Goal: Transaction & Acquisition: Purchase product/service

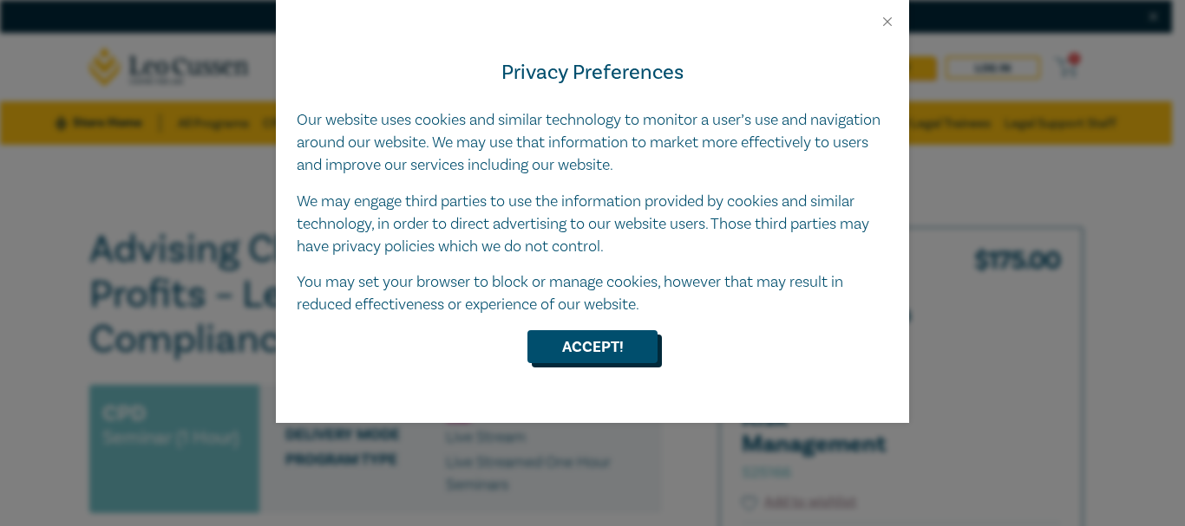
click at [545, 353] on button "Accept!" at bounding box center [592, 346] width 130 height 33
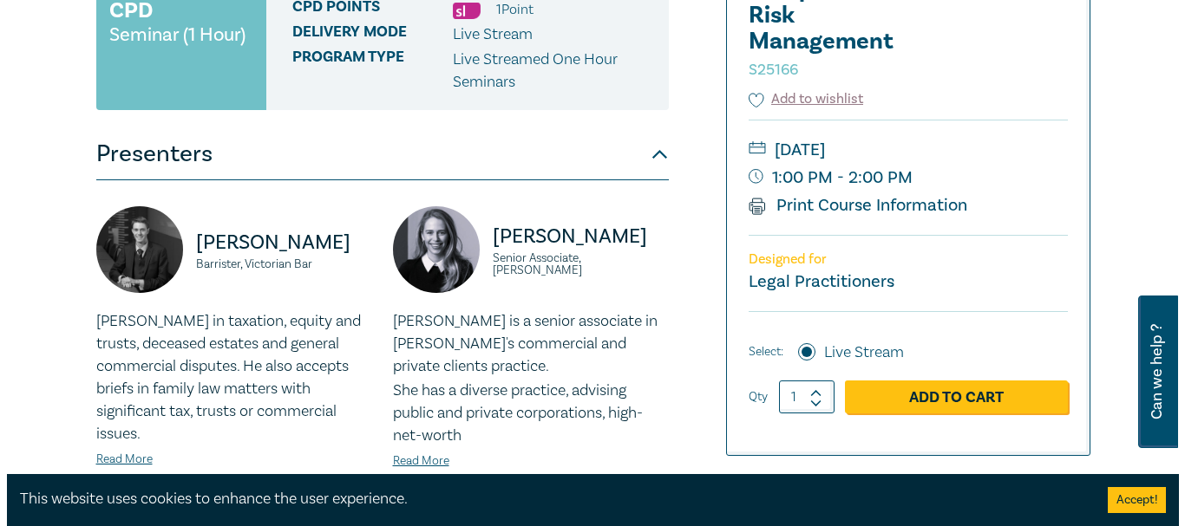
scroll to position [434, 0]
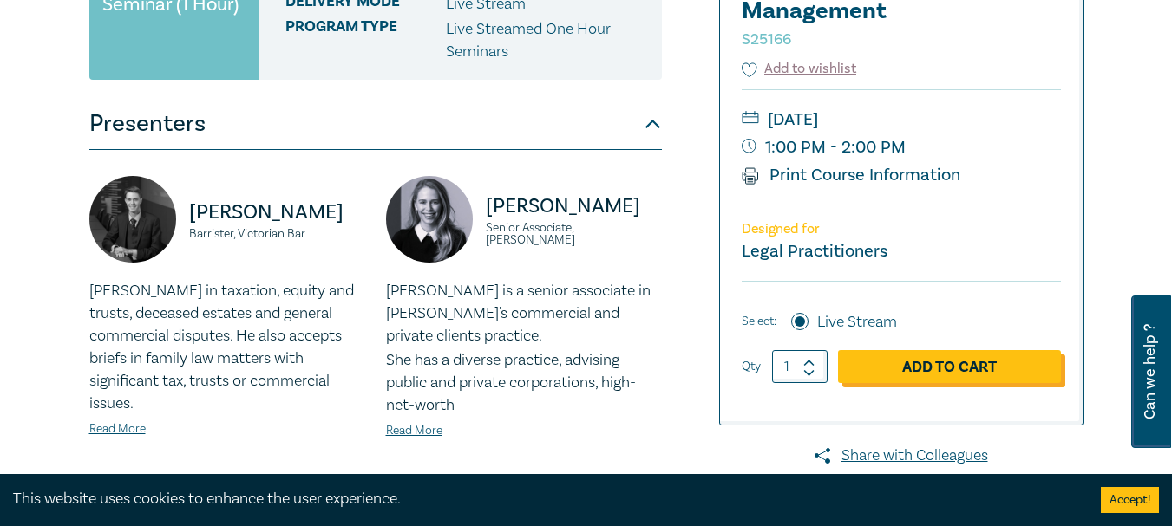
click at [545, 358] on link "Add to Cart" at bounding box center [949, 366] width 223 height 33
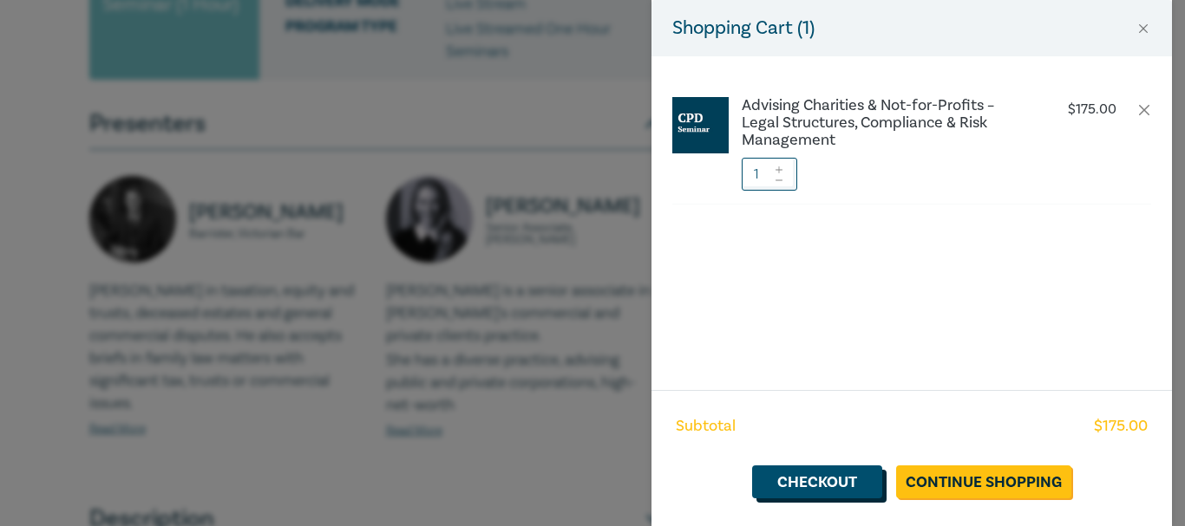
click at [545, 358] on link "Checkout" at bounding box center [817, 482] width 130 height 33
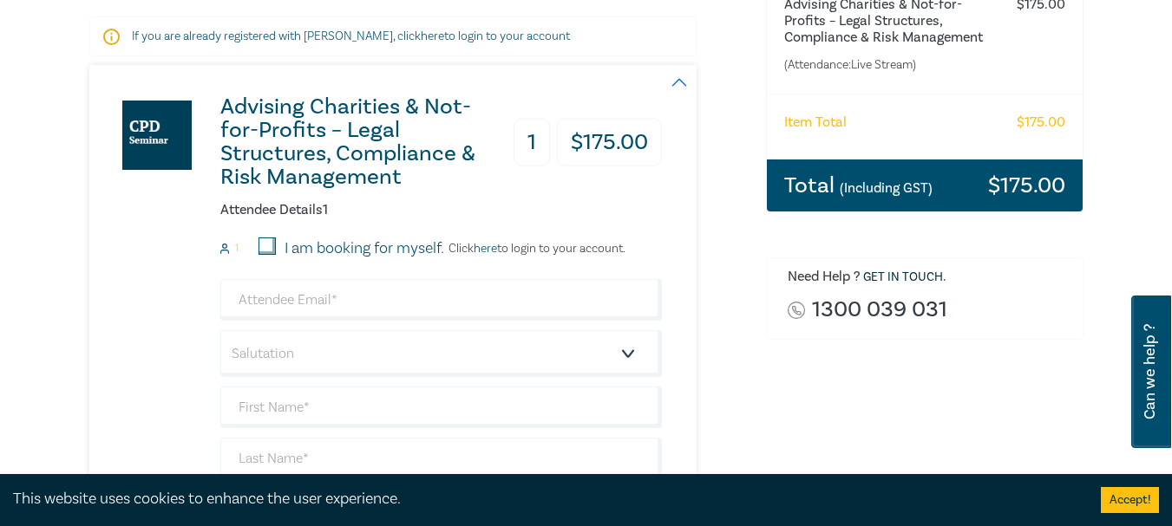
scroll to position [347, 0]
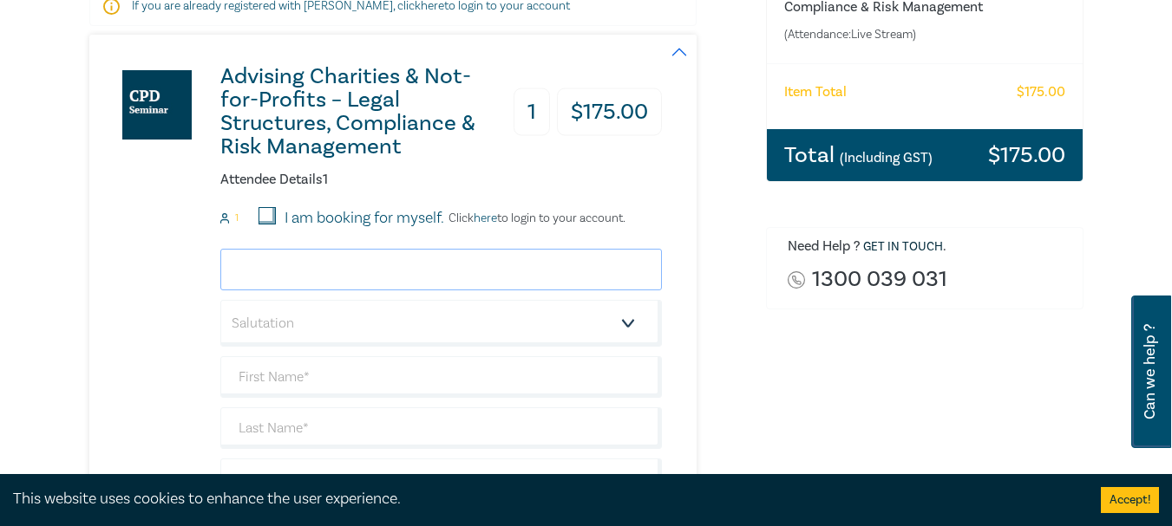
click at [337, 273] on input "email" at bounding box center [440, 270] width 441 height 42
type input "mbridges@grillohiggins.com.au"
type input "[PERSON_NAME]"
type input "Bridges"
type input "GrilloHiggins Lawyers"
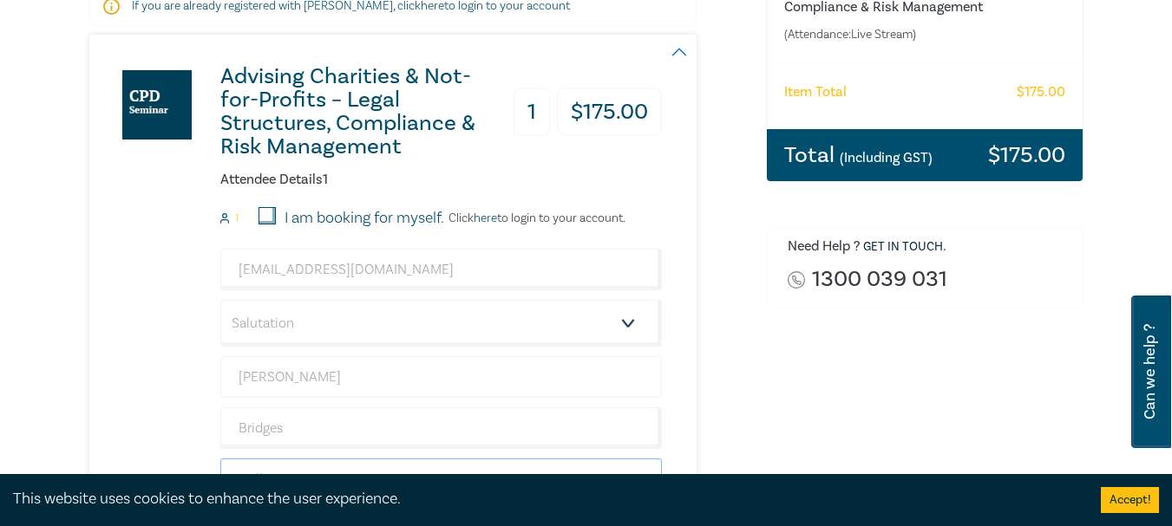
type input "0409430330"
type input "[GEOGRAPHIC_DATA]"
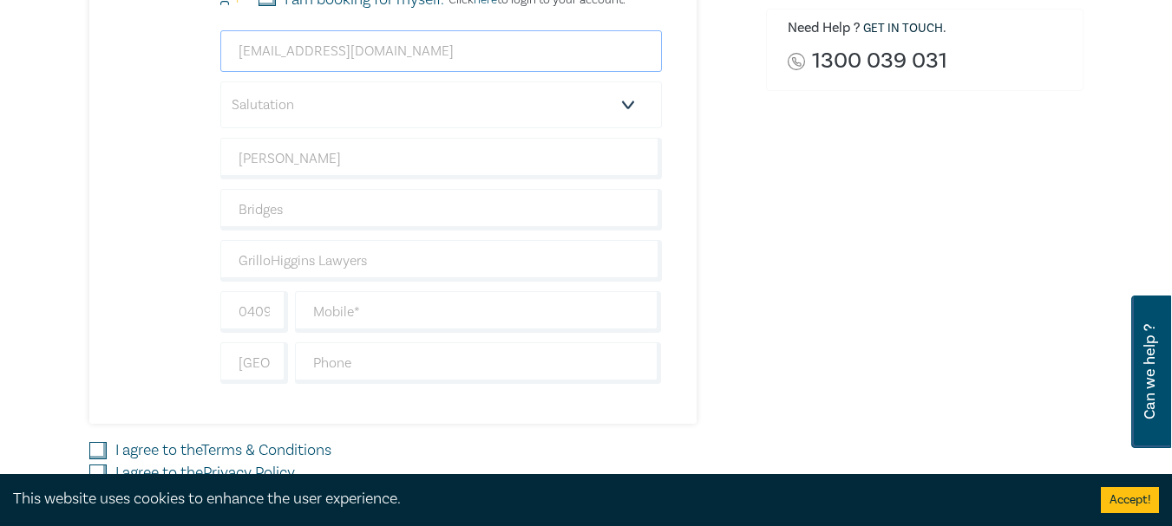
scroll to position [607, 0]
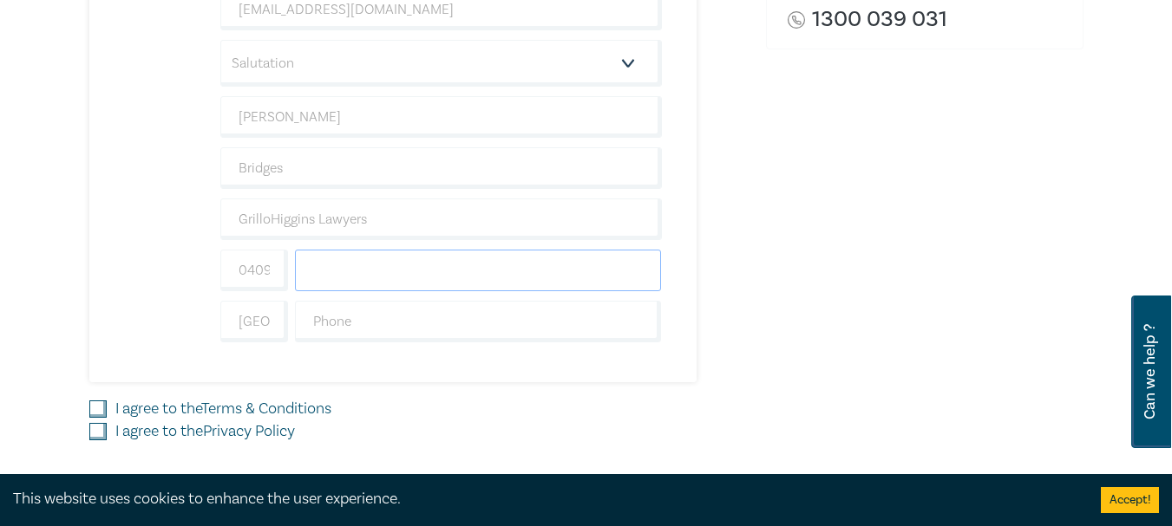
click at [407, 275] on input "text" at bounding box center [478, 271] width 367 height 42
type input "0409430330"
click at [383, 319] on input "text" at bounding box center [478, 322] width 367 height 42
type input "0386218888"
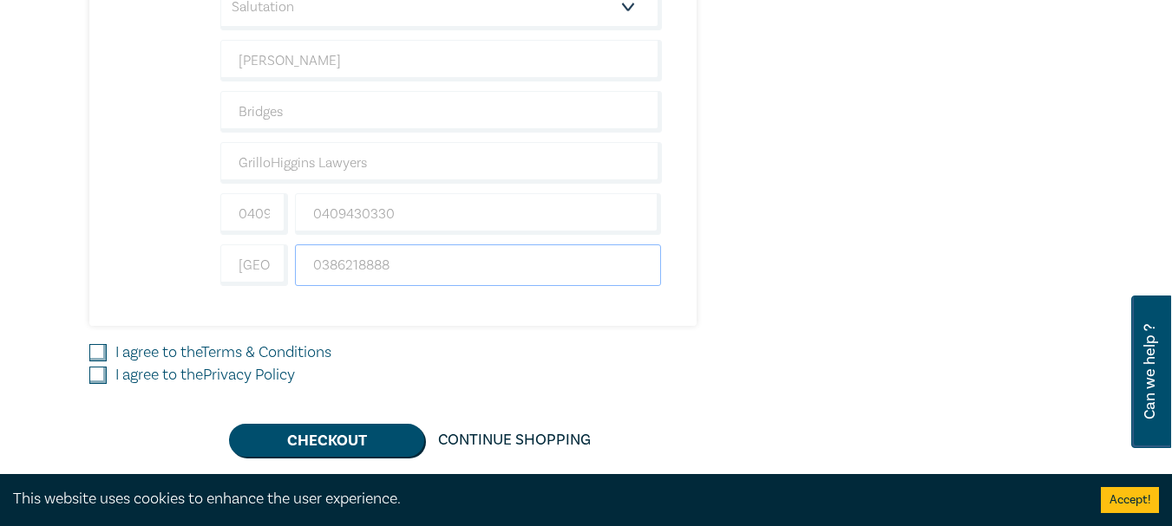
scroll to position [694, 0]
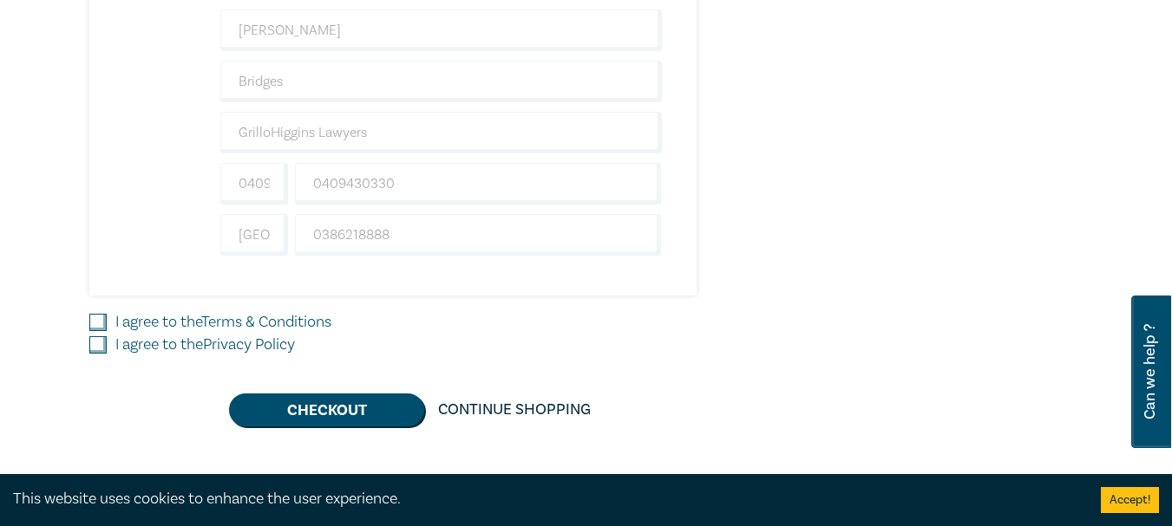
click at [98, 320] on input "I agree to the Terms & Conditions" at bounding box center [97, 322] width 17 height 17
checkbox input "true"
click at [99, 350] on input "I agree to the Privacy Policy" at bounding box center [97, 345] width 17 height 17
checkbox input "true"
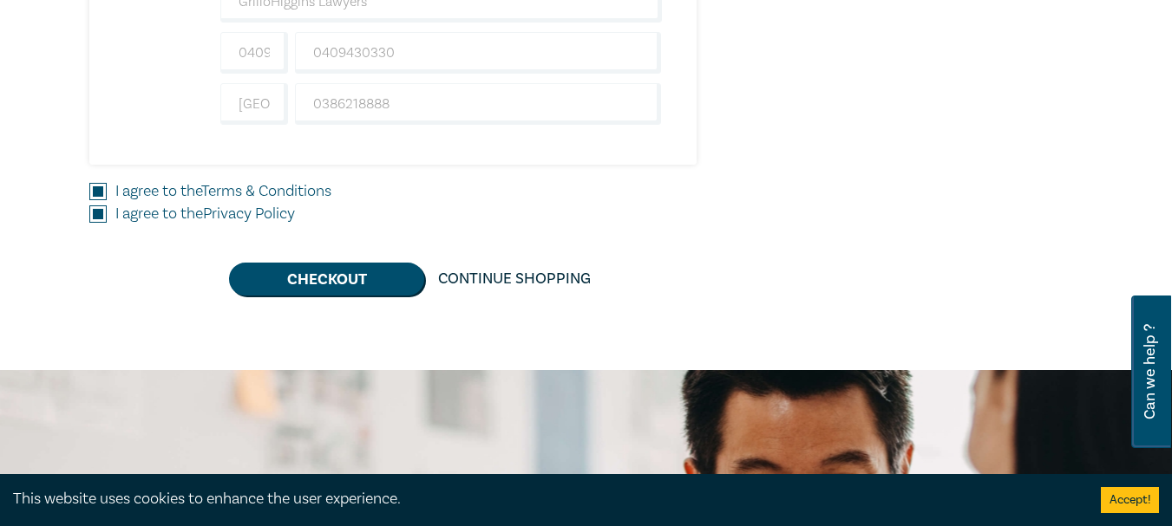
scroll to position [867, 0]
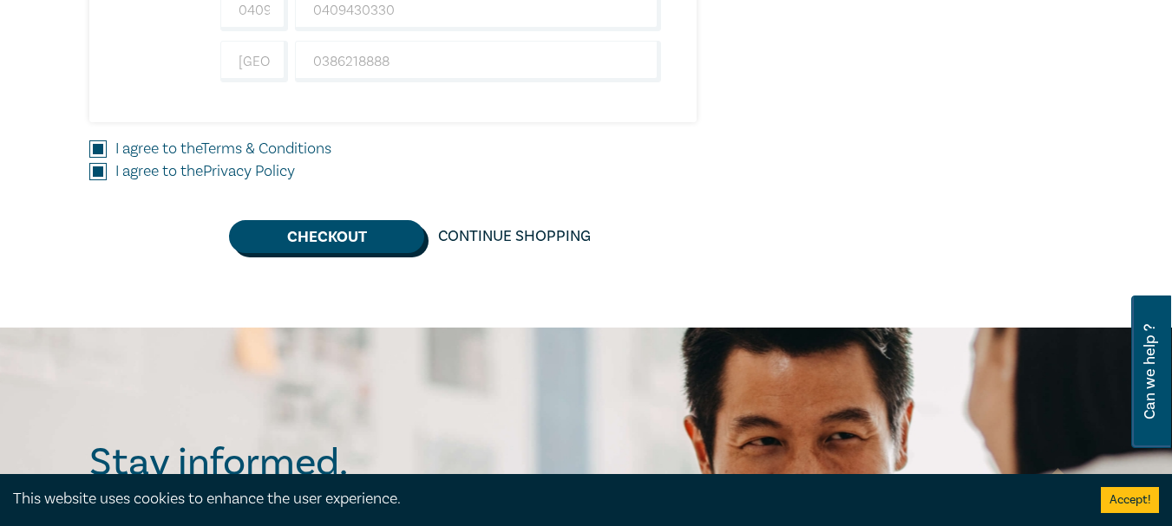
click at [324, 234] on button "Checkout" at bounding box center [326, 236] width 195 height 33
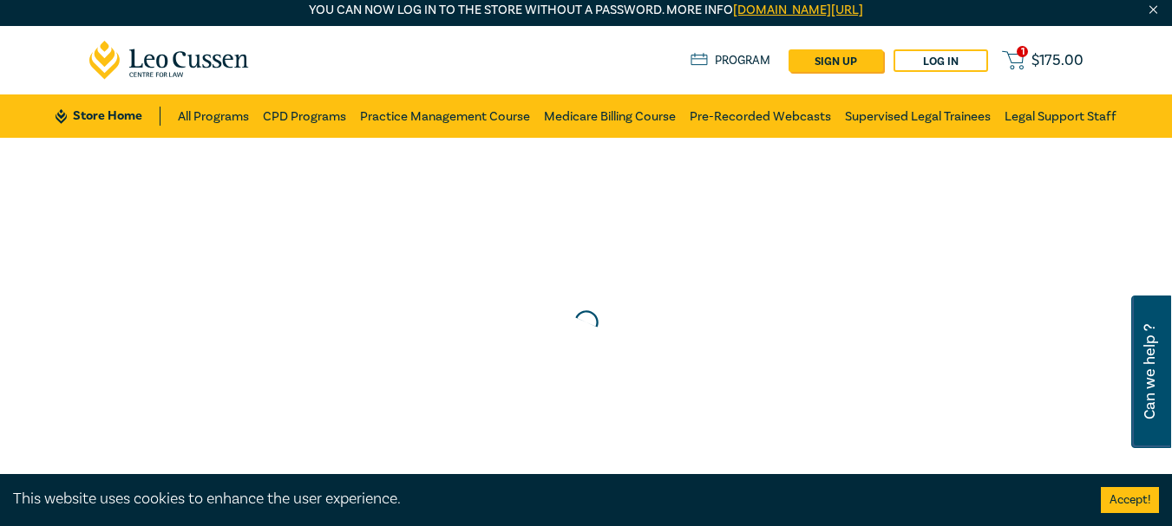
scroll to position [0, 0]
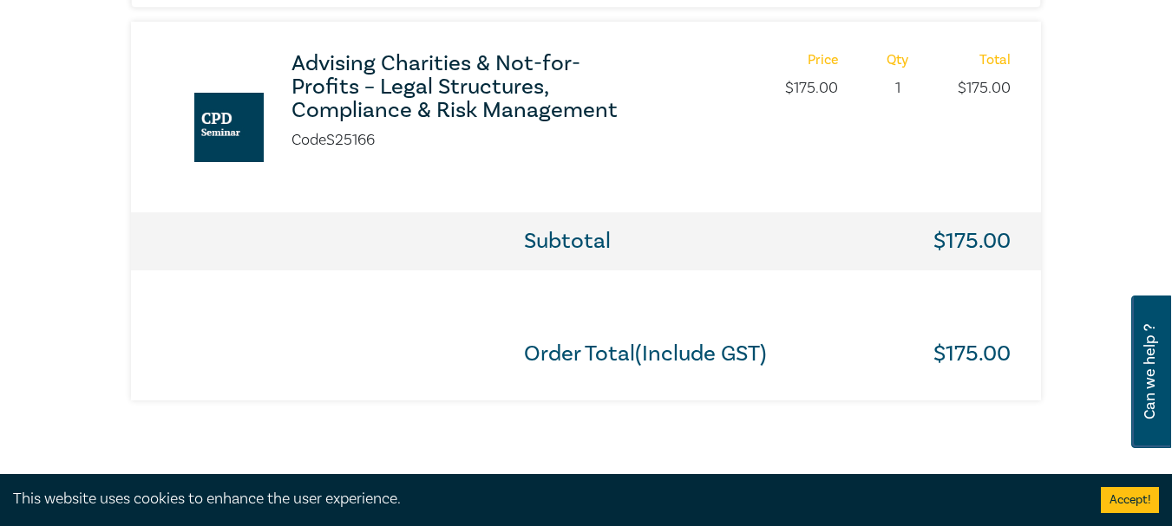
scroll to position [954, 0]
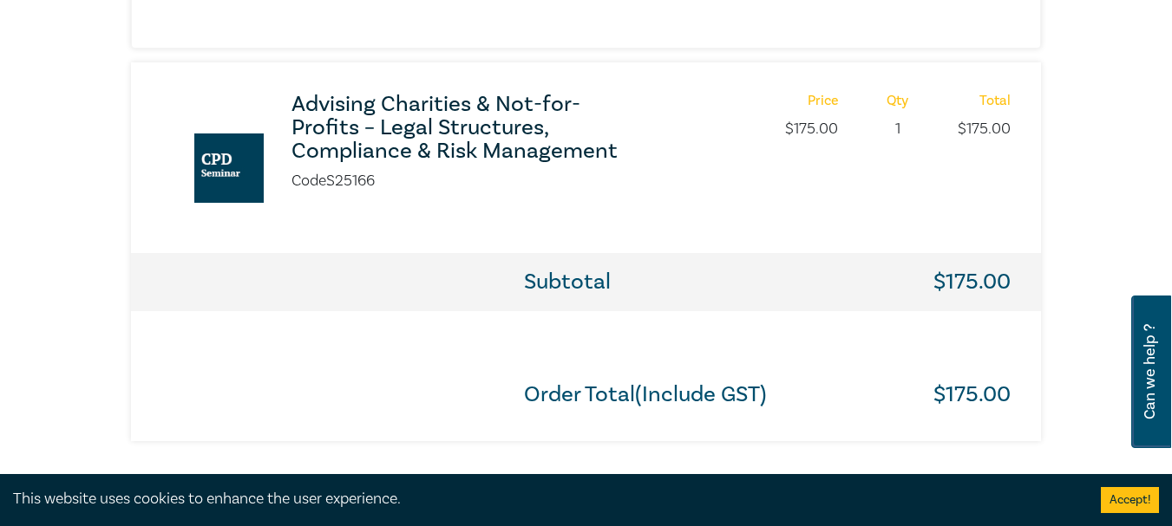
click at [544, 133] on h3 "Advising Charities & Not-for-Profits – Legal Structures, Compliance & Risk Mana…" at bounding box center [465, 128] width 349 height 70
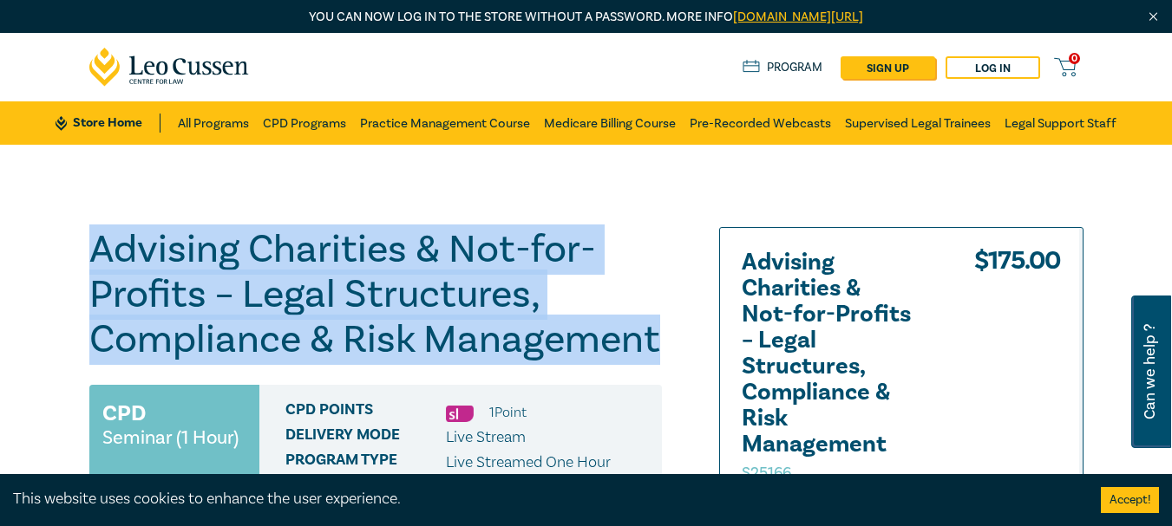
drag, startPoint x: 92, startPoint y: 245, endPoint x: 664, endPoint y: 347, distance: 580.5
copy h1 "Advising Charities & Not-for-Profits – Legal Structures, Compliance & Risk Mana…"
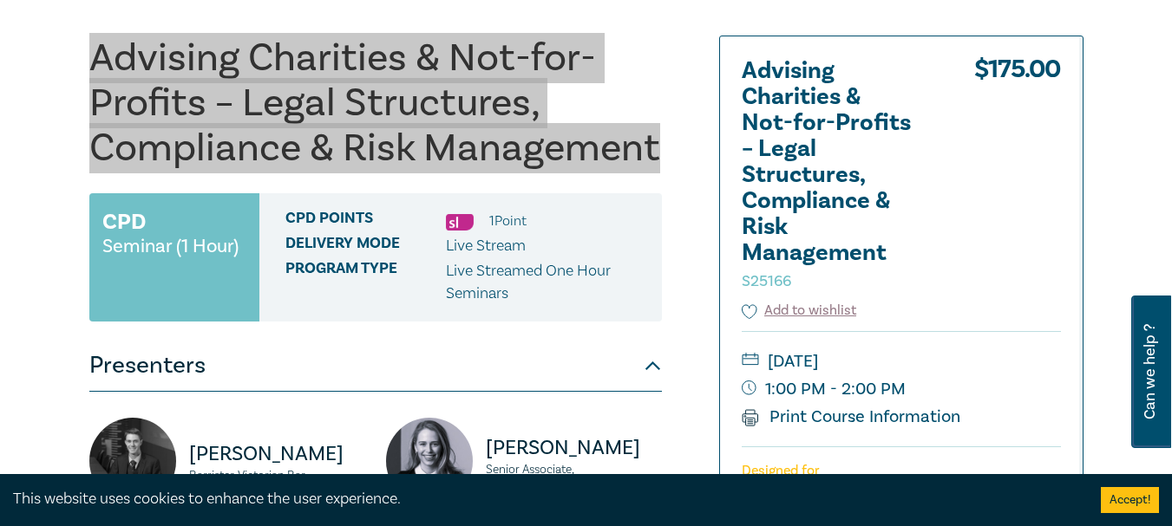
scroll to position [260, 0]
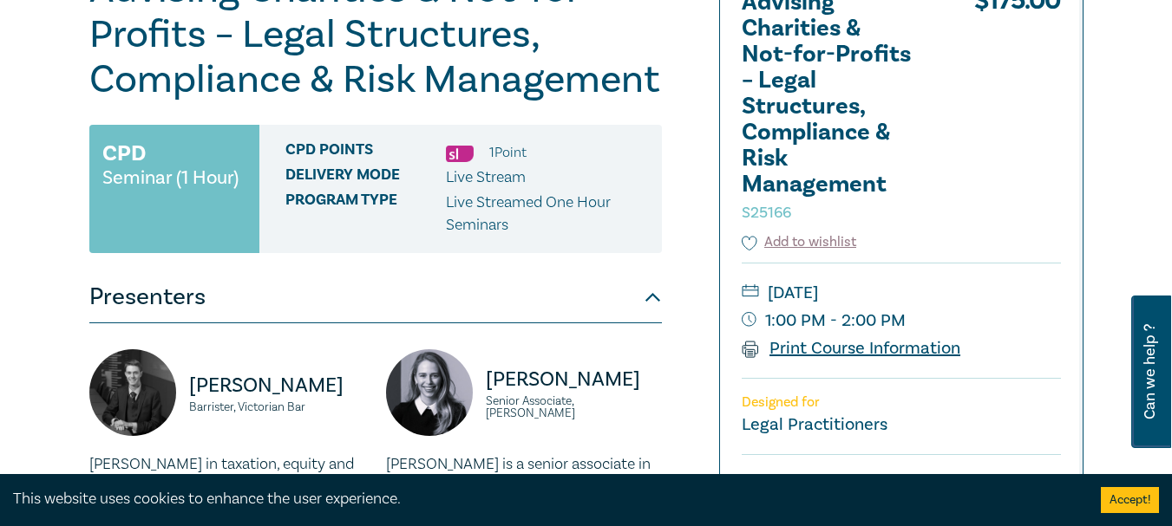
click at [801, 351] on link "Print Course Information" at bounding box center [851, 348] width 219 height 23
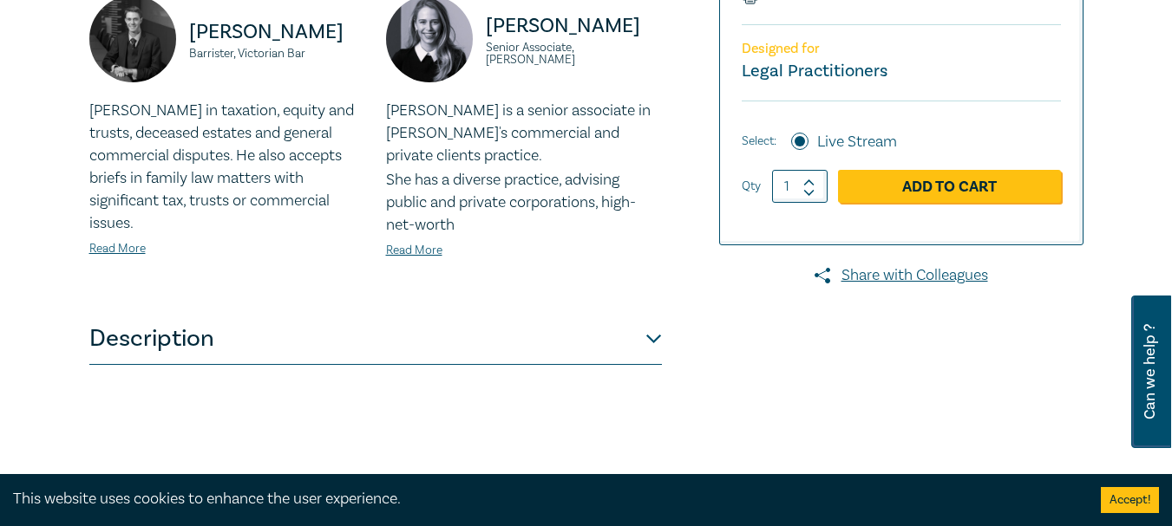
scroll to position [607, 0]
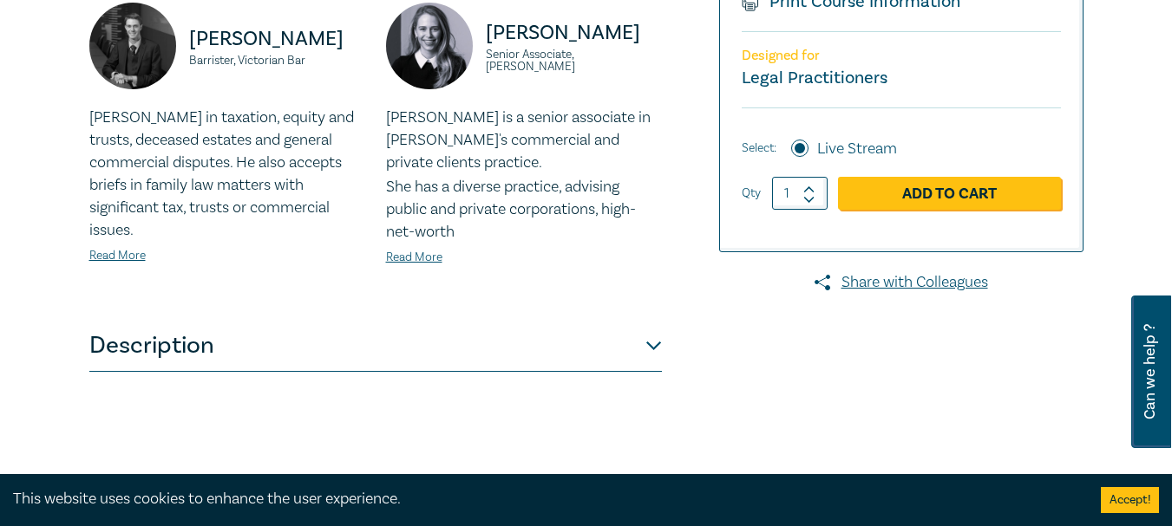
click at [657, 350] on button "Description" at bounding box center [375, 346] width 572 height 52
